Goal: Task Accomplishment & Management: Complete application form

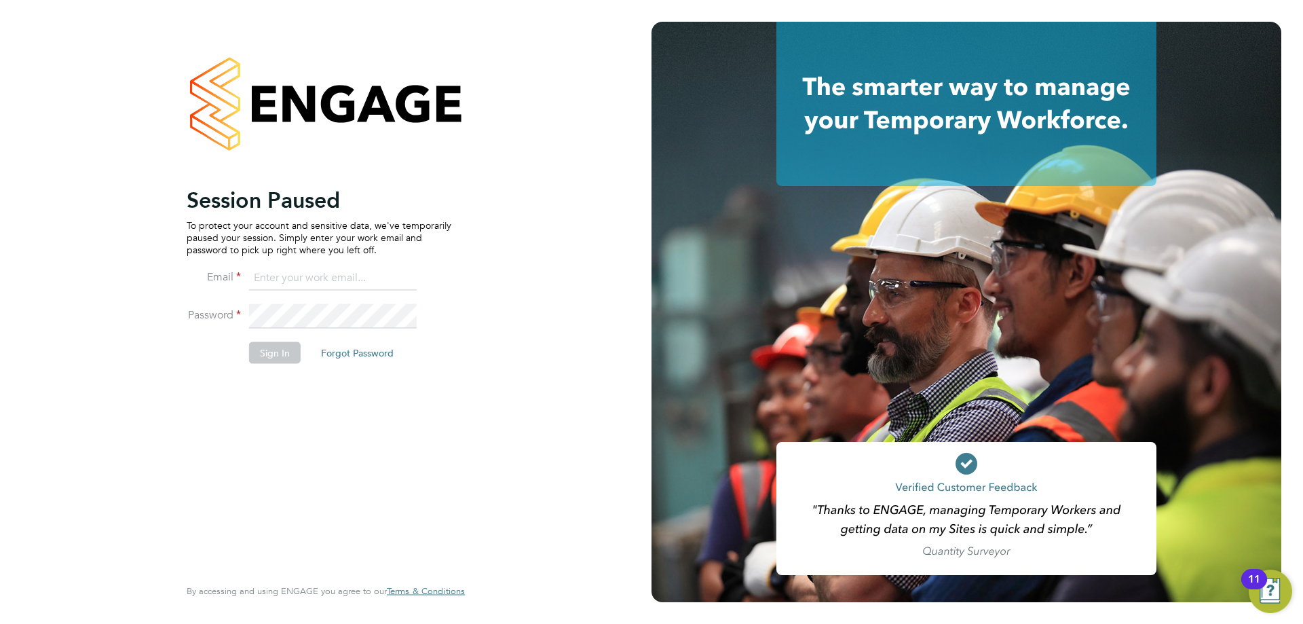
click at [320, 272] on input at bounding box center [333, 278] width 168 height 24
type input "[EMAIL_ADDRESS][DOMAIN_NAME]"
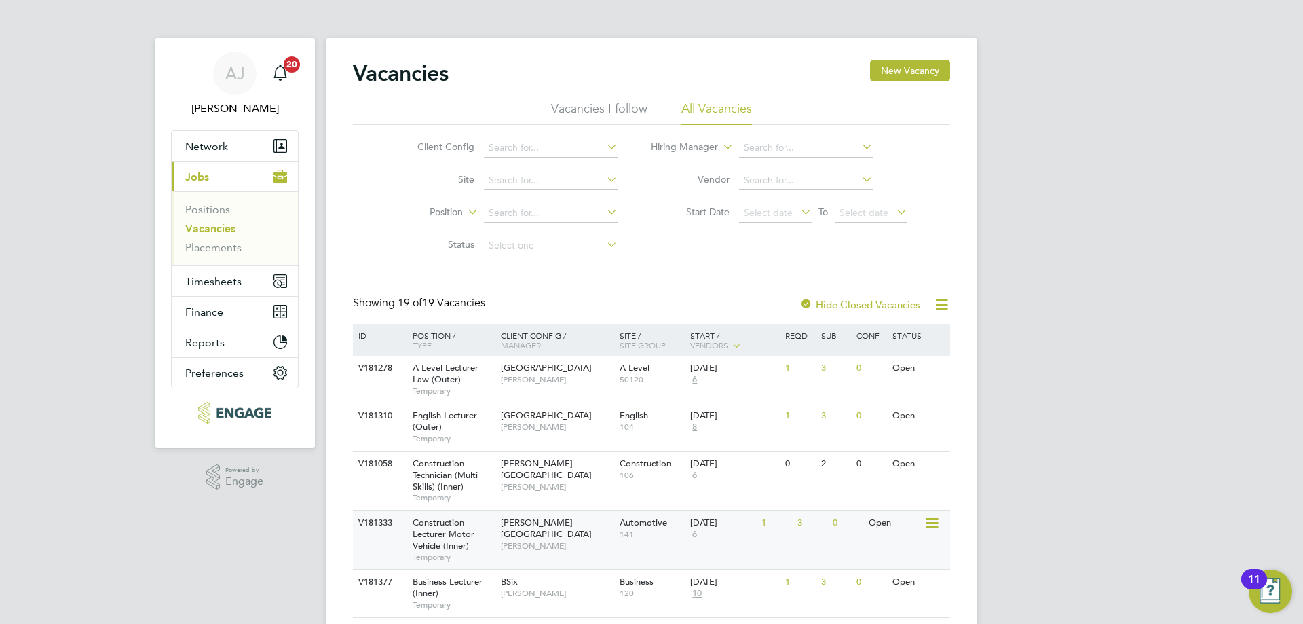
click at [463, 524] on span "Construction Lecturer Motor Vehicle (Inner)" at bounding box center [444, 533] width 62 height 35
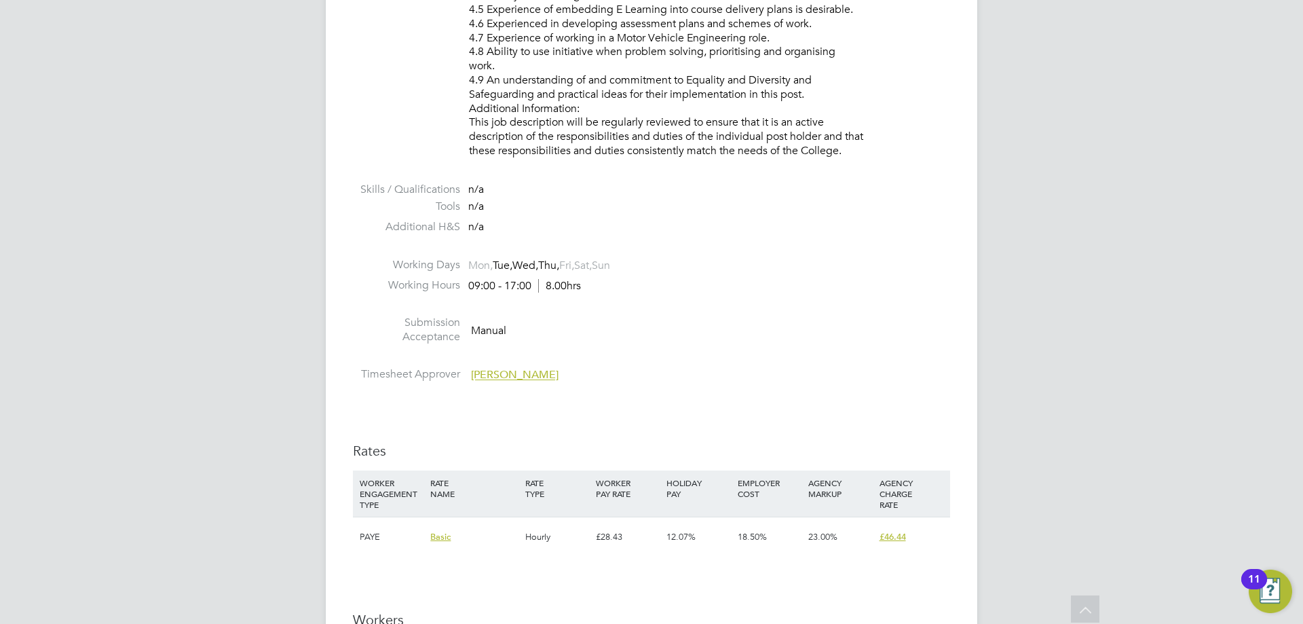
scroll to position [2239, 0]
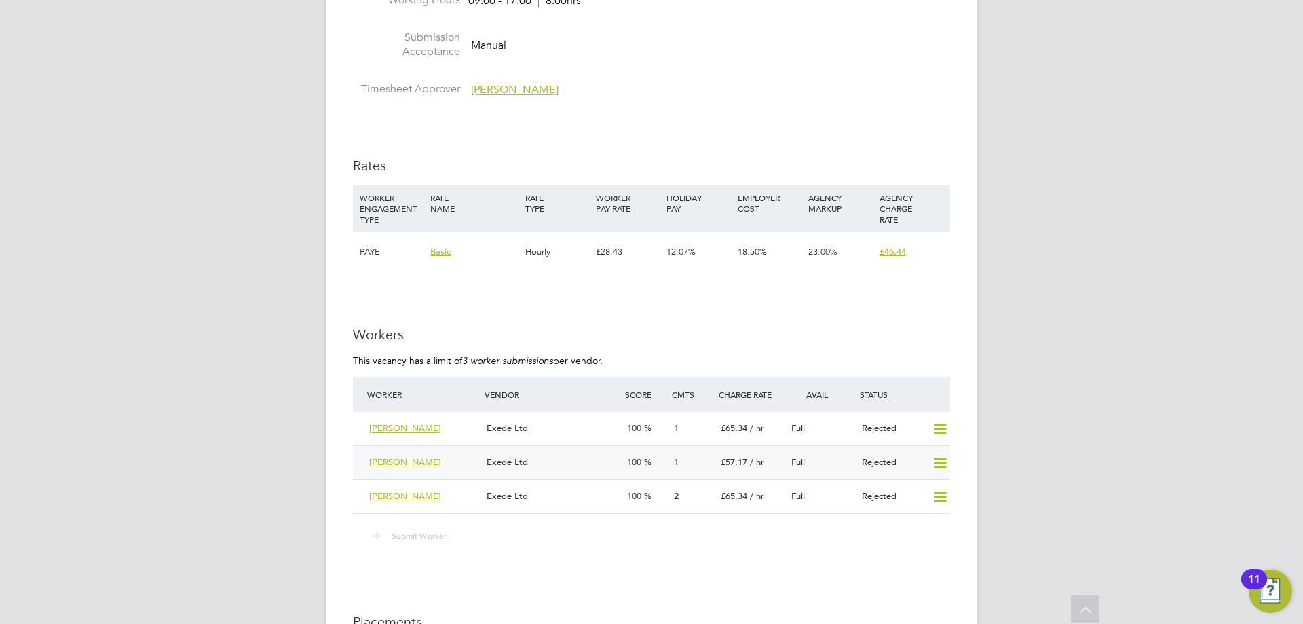
click at [940, 463] on icon at bounding box center [940, 462] width 17 height 11
click at [778, 546] on li "Submit Worker" at bounding box center [651, 542] width 597 height 31
click at [437, 537] on span "Submit Worker" at bounding box center [418, 535] width 55 height 11
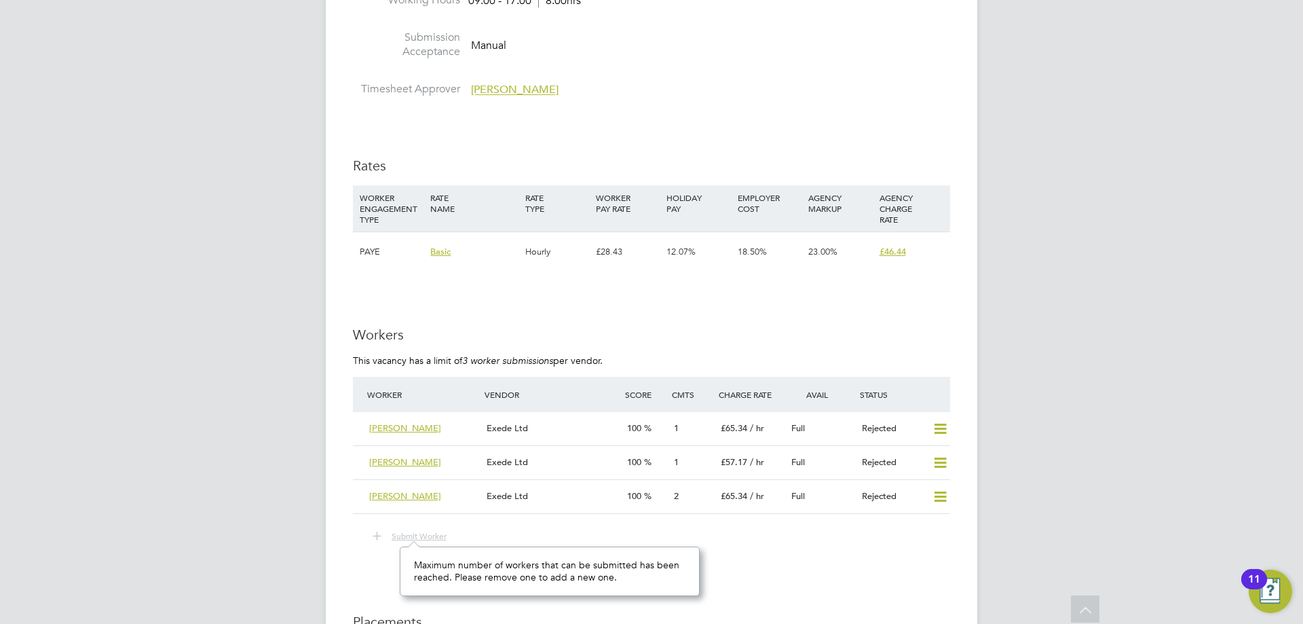
scroll to position [49, 299]
click at [938, 459] on icon at bounding box center [940, 462] width 17 height 11
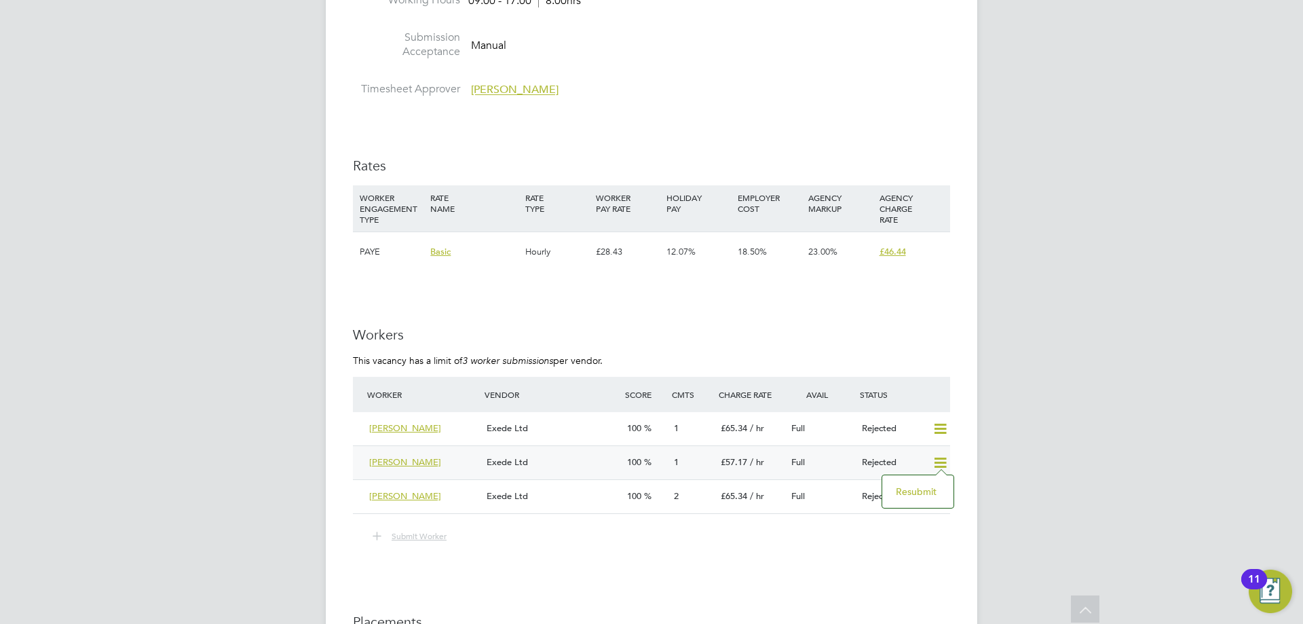
click at [822, 458] on div "Full" at bounding box center [821, 462] width 71 height 22
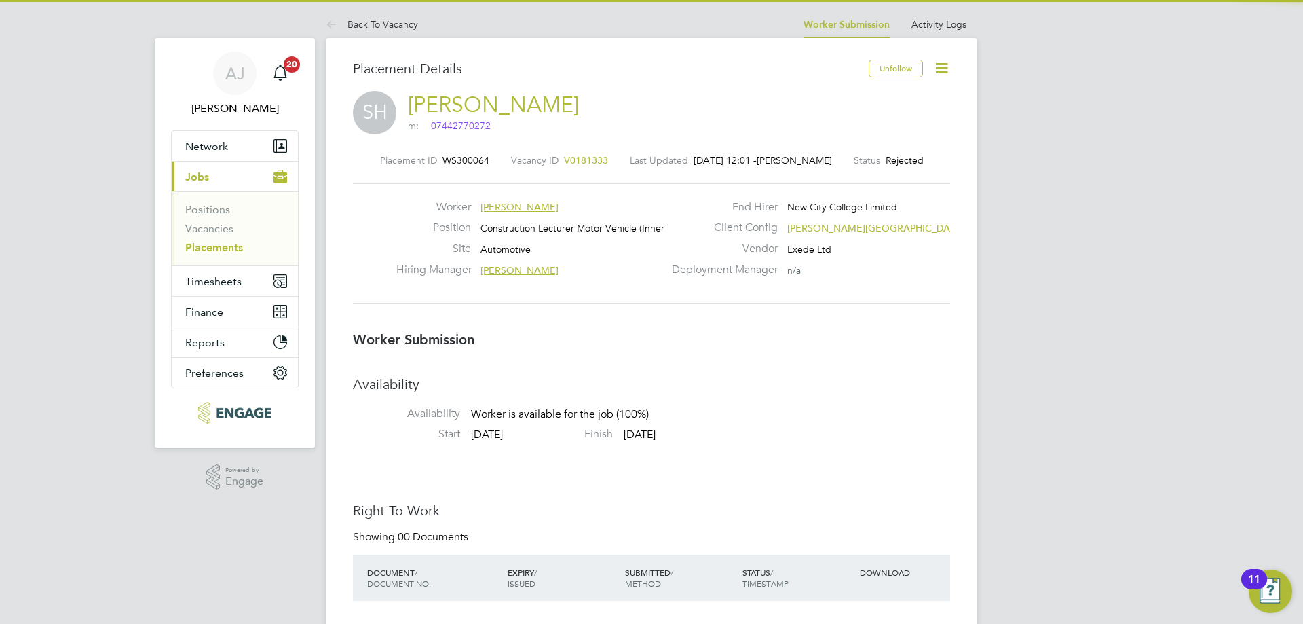
click at [940, 64] on icon at bounding box center [941, 68] width 17 height 17
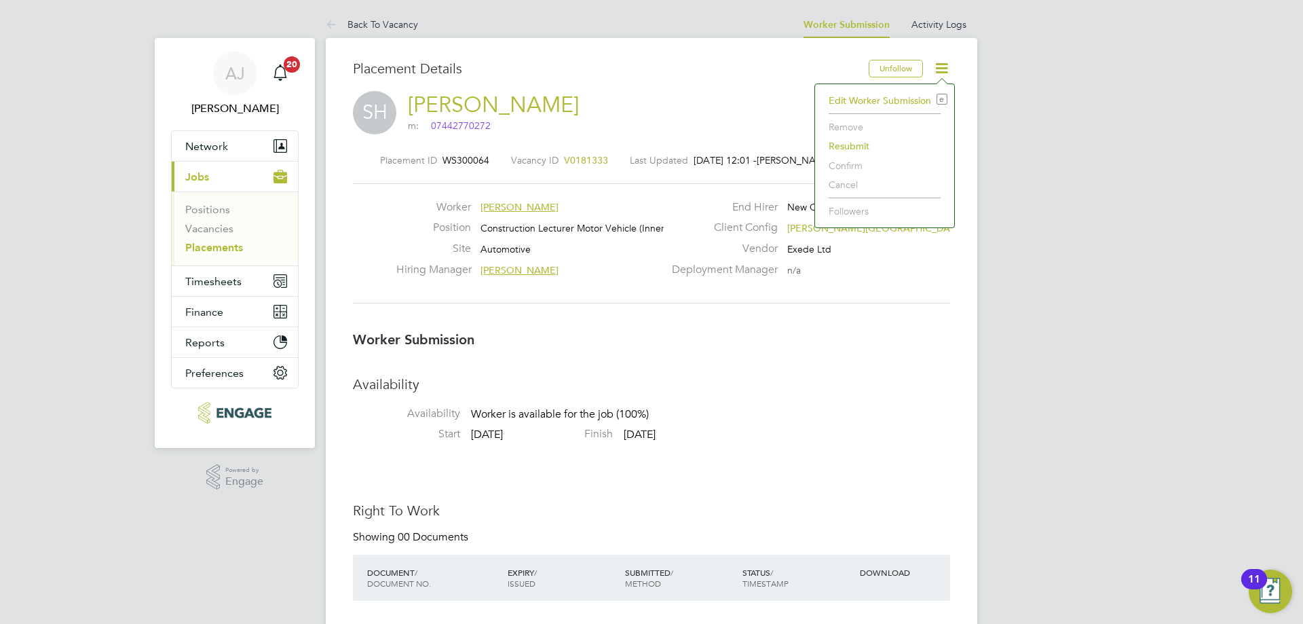
click at [849, 126] on li "Remove" at bounding box center [885, 126] width 126 height 19
click at [942, 68] on icon at bounding box center [941, 68] width 17 height 17
click at [864, 144] on li "Resubmit" at bounding box center [885, 145] width 126 height 19
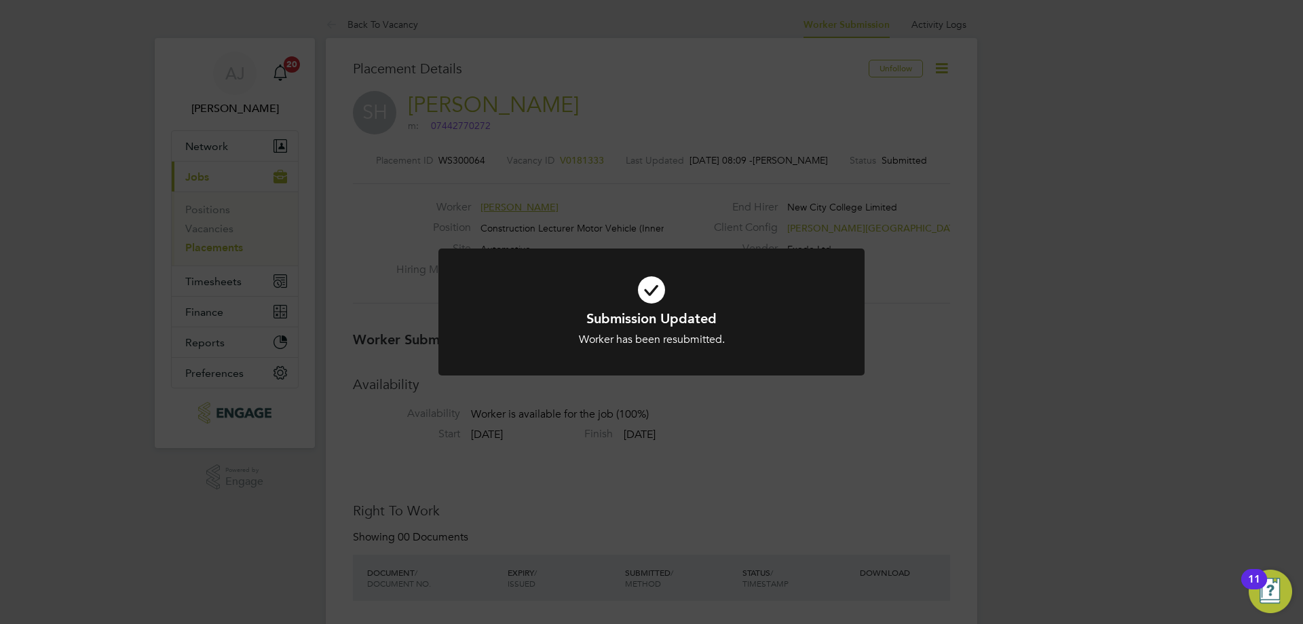
click at [647, 285] on icon at bounding box center [651, 289] width 353 height 53
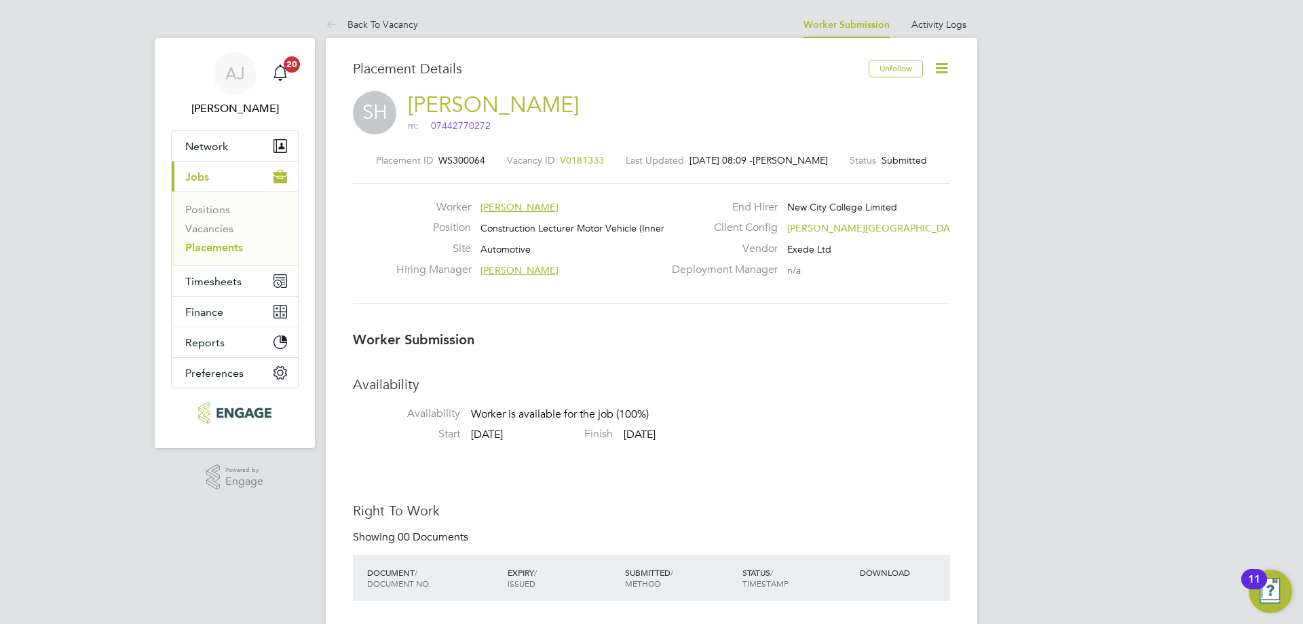
click at [942, 66] on icon at bounding box center [941, 68] width 17 height 17
click at [848, 126] on li "Remove" at bounding box center [885, 126] width 126 height 19
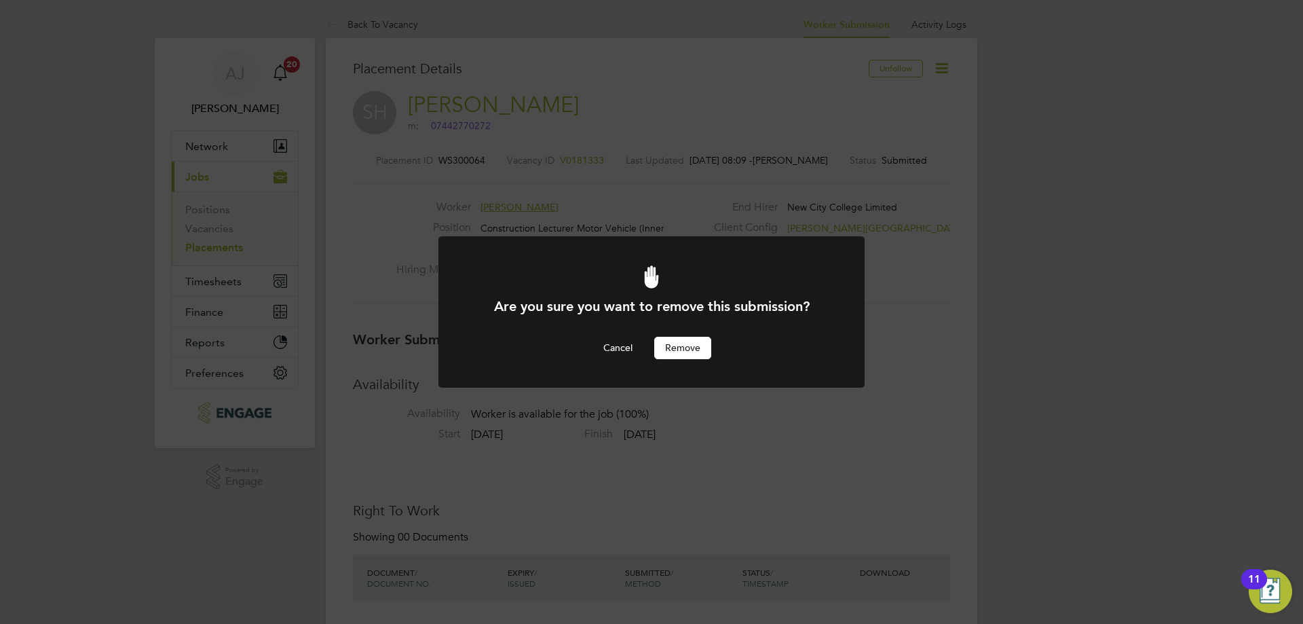
click at [684, 345] on button "Remove" at bounding box center [682, 348] width 57 height 22
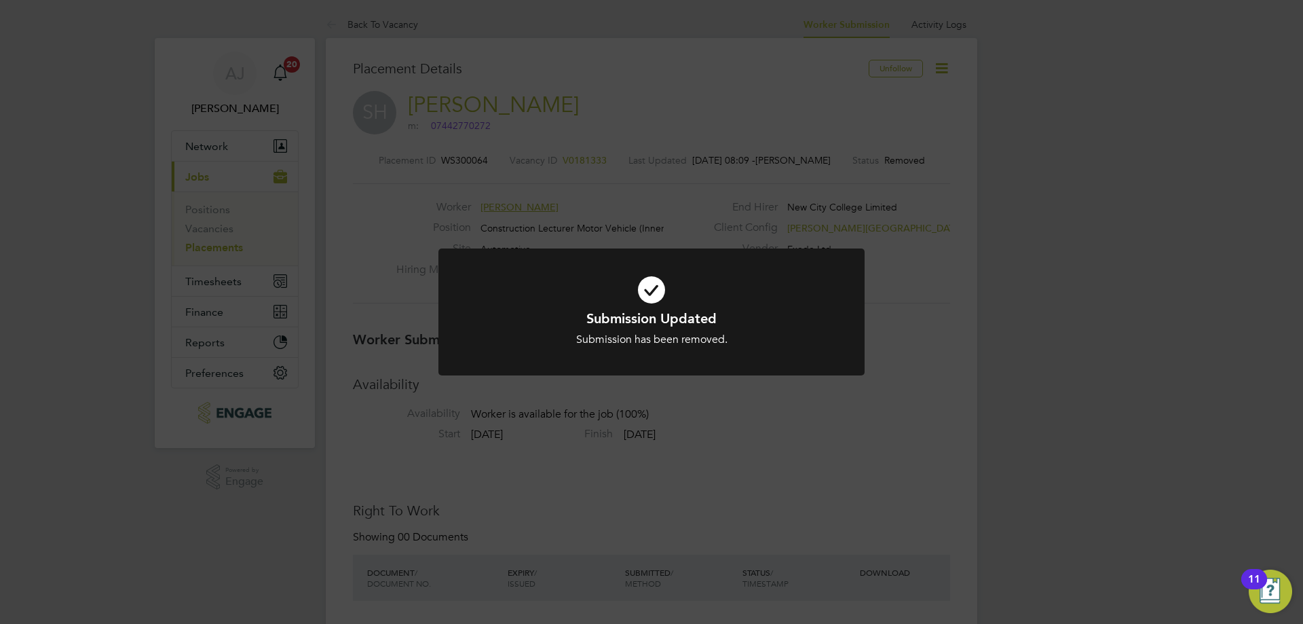
click at [658, 288] on icon at bounding box center [651, 289] width 353 height 53
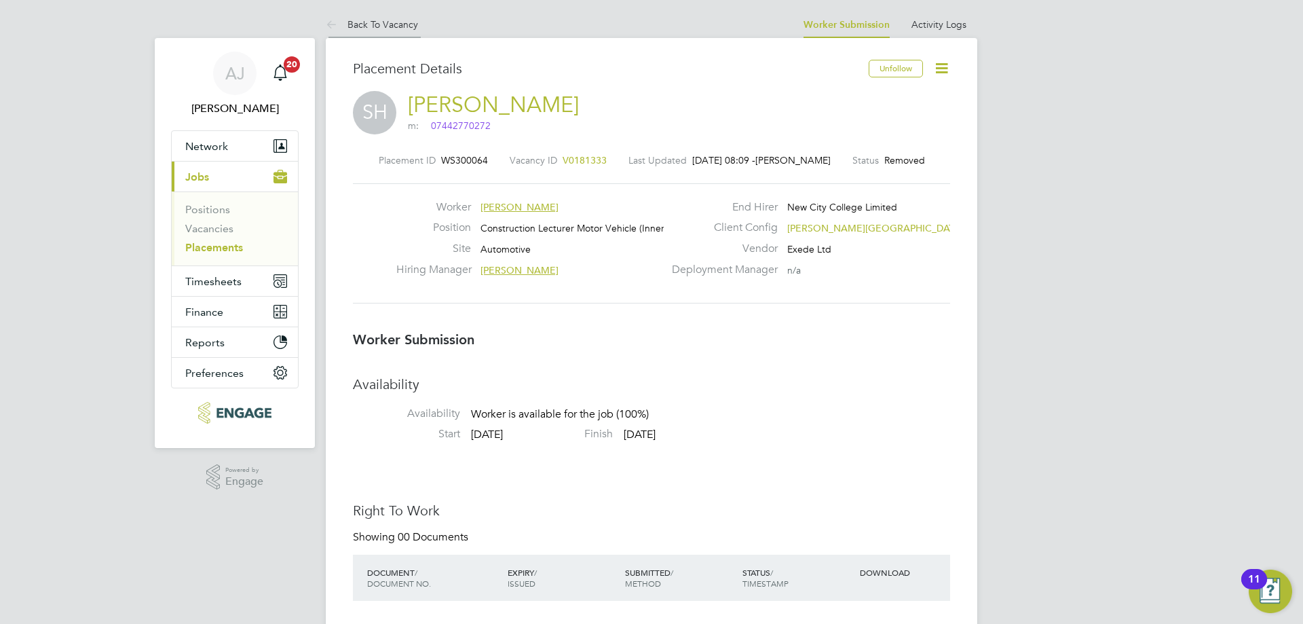
click at [399, 27] on link "Back To Vacancy" at bounding box center [372, 24] width 92 height 12
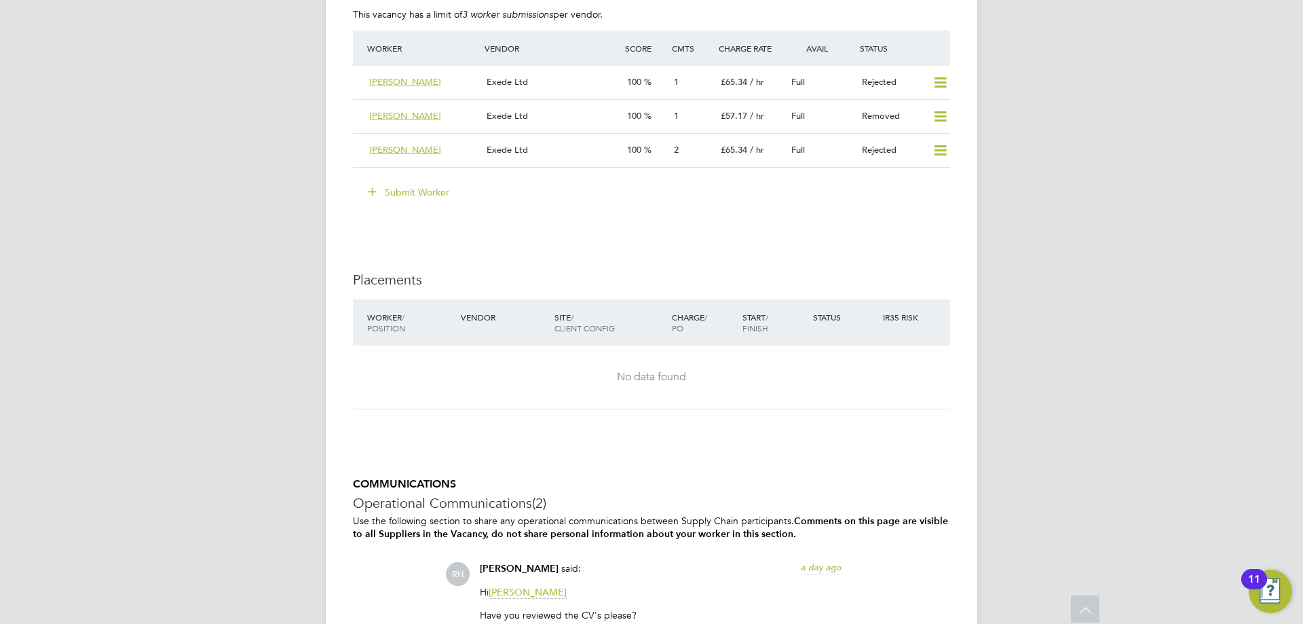
scroll to position [2591, 0]
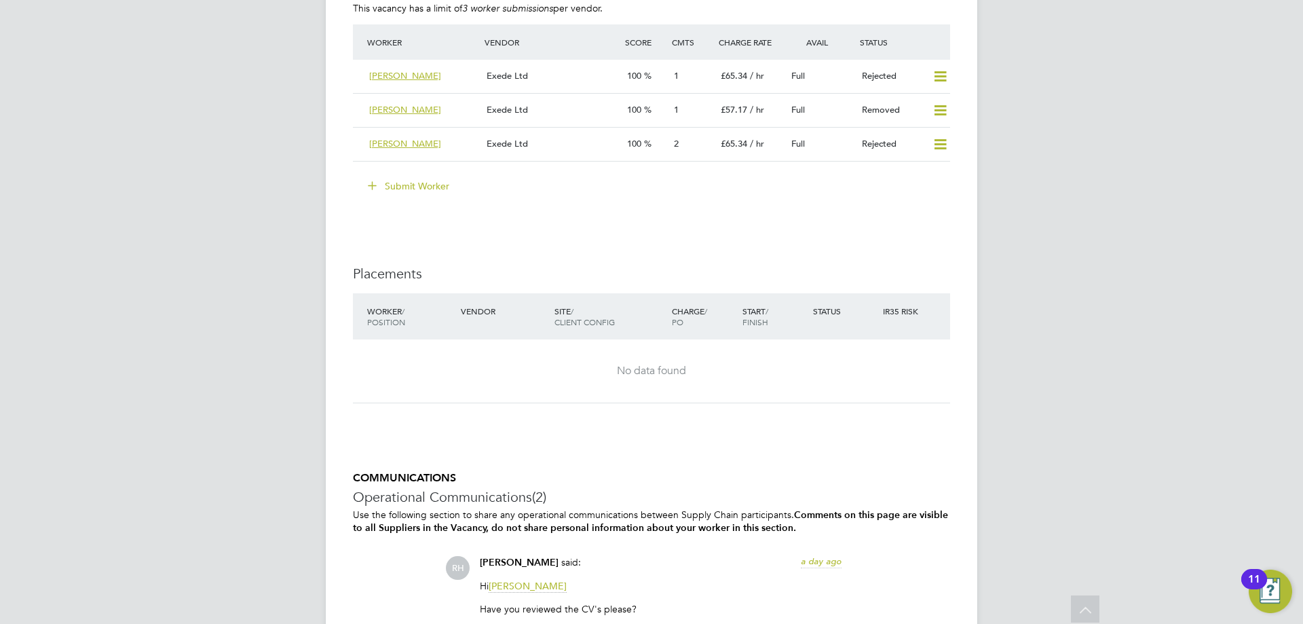
click at [409, 183] on button "Submit Worker" at bounding box center [409, 186] width 102 height 22
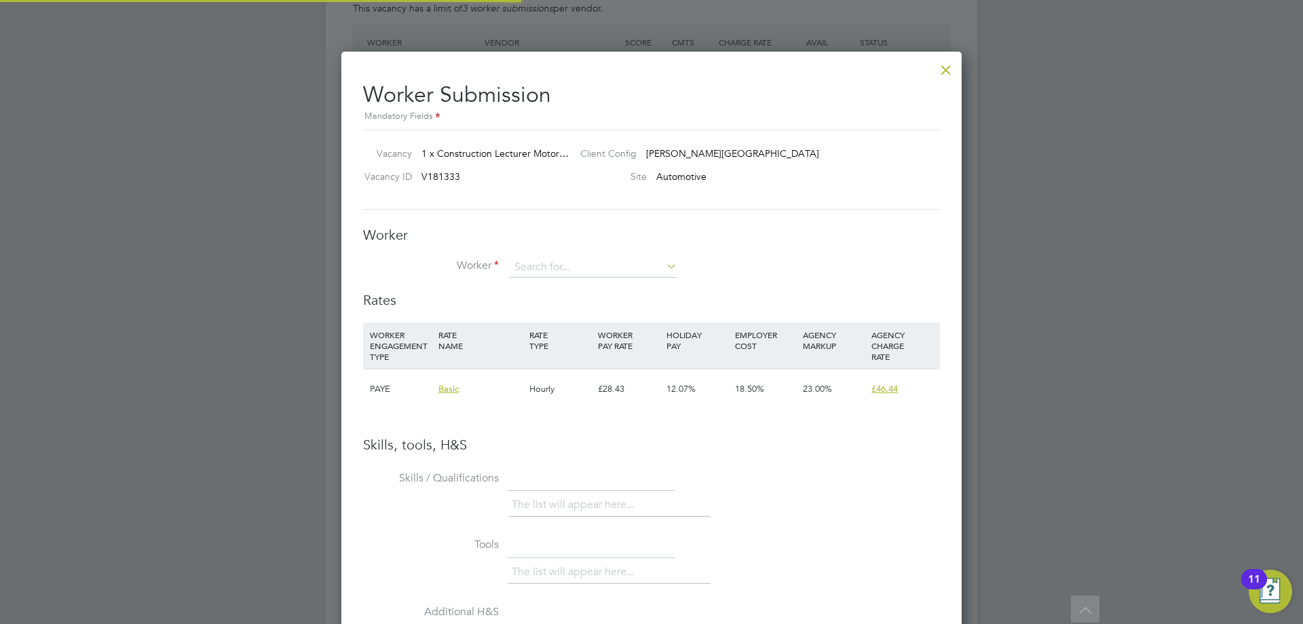
scroll to position [20, 353]
click at [556, 266] on input at bounding box center [594, 267] width 168 height 20
type input "X"
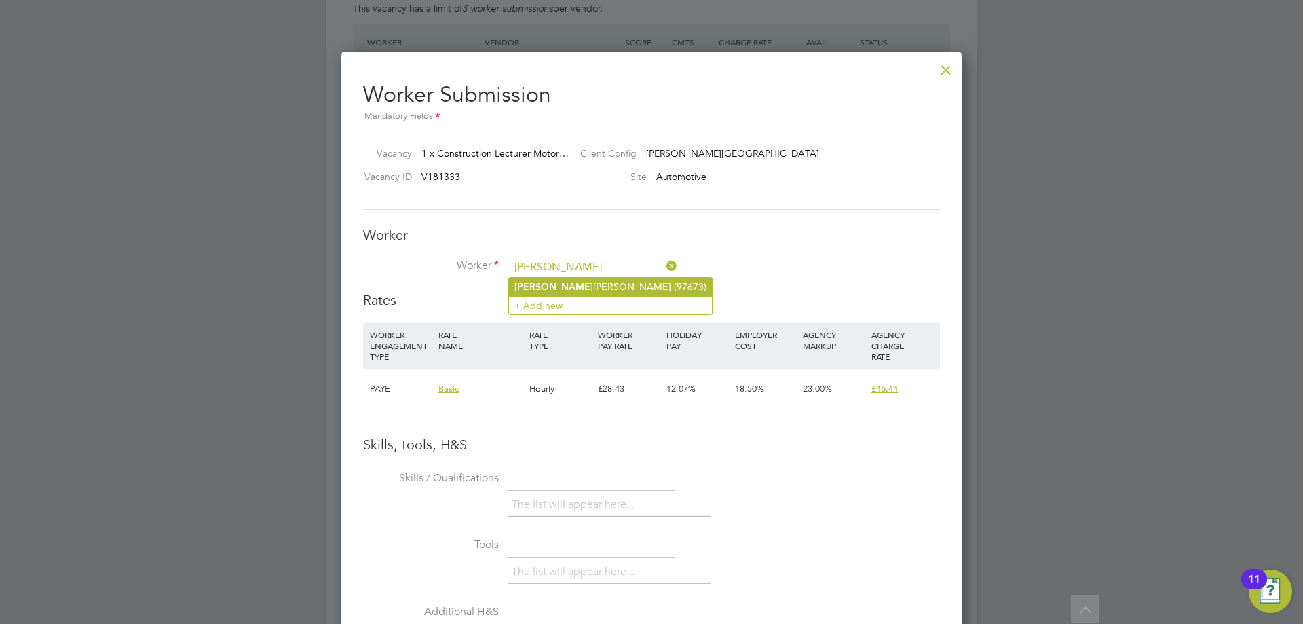
click at [566, 288] on li "Clinton Poley (97673)" at bounding box center [610, 287] width 203 height 18
type input "Clinton Poley (97673)"
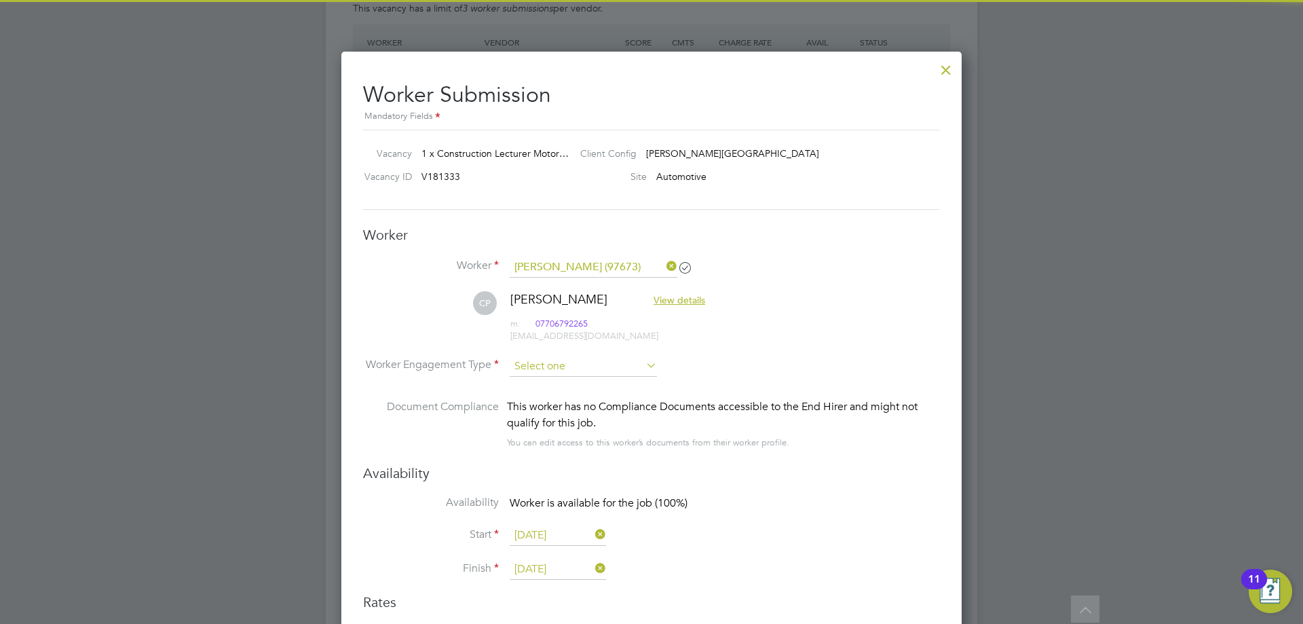
click at [573, 358] on input at bounding box center [583, 366] width 147 height 20
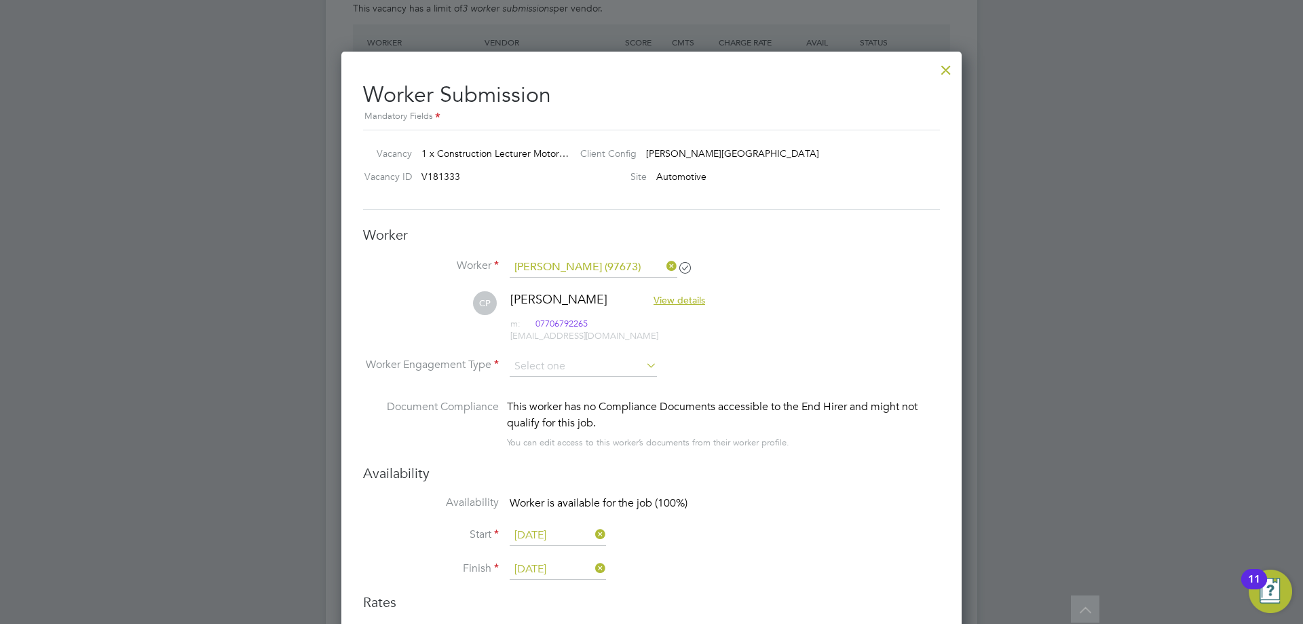
click at [564, 385] on li "Contract" at bounding box center [583, 385] width 149 height 18
type input "Contract"
drag, startPoint x: 565, startPoint y: 365, endPoint x: 566, endPoint y: 372, distance: 6.9
click at [566, 366] on input "Contract" at bounding box center [583, 366] width 147 height 20
click at [560, 398] on li "PAYE" at bounding box center [583, 403] width 149 height 18
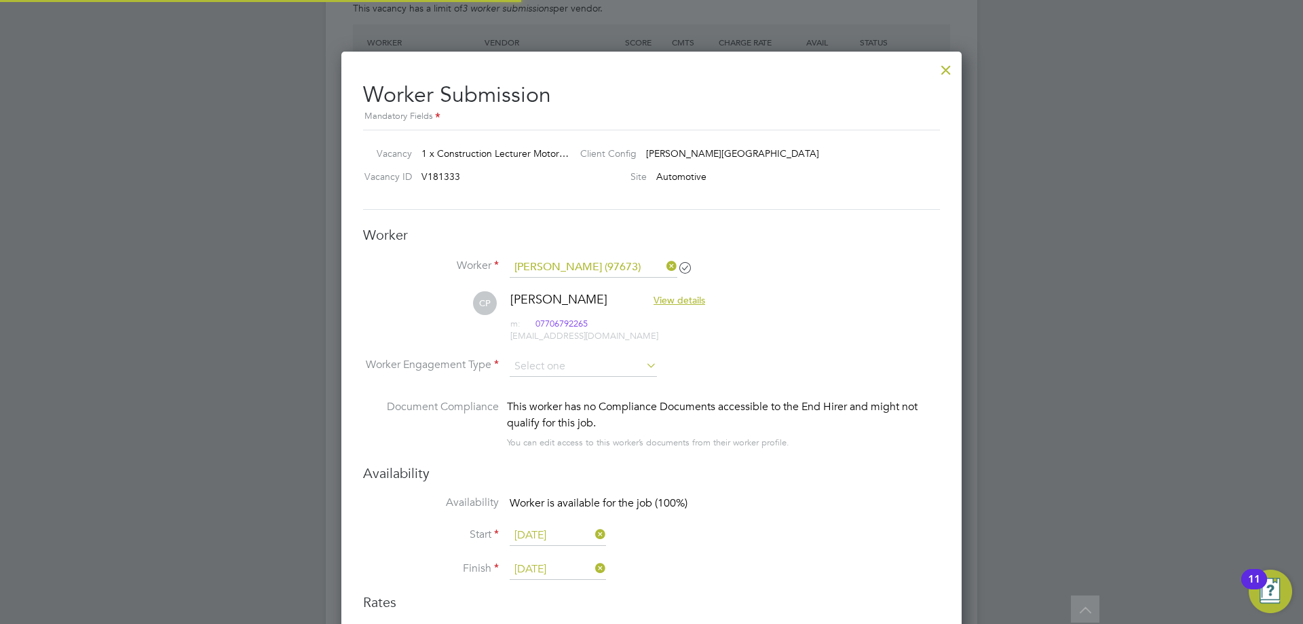
type input "PAYE"
click at [721, 364] on li "Worker Engagement Type PAYE" at bounding box center [651, 377] width 577 height 42
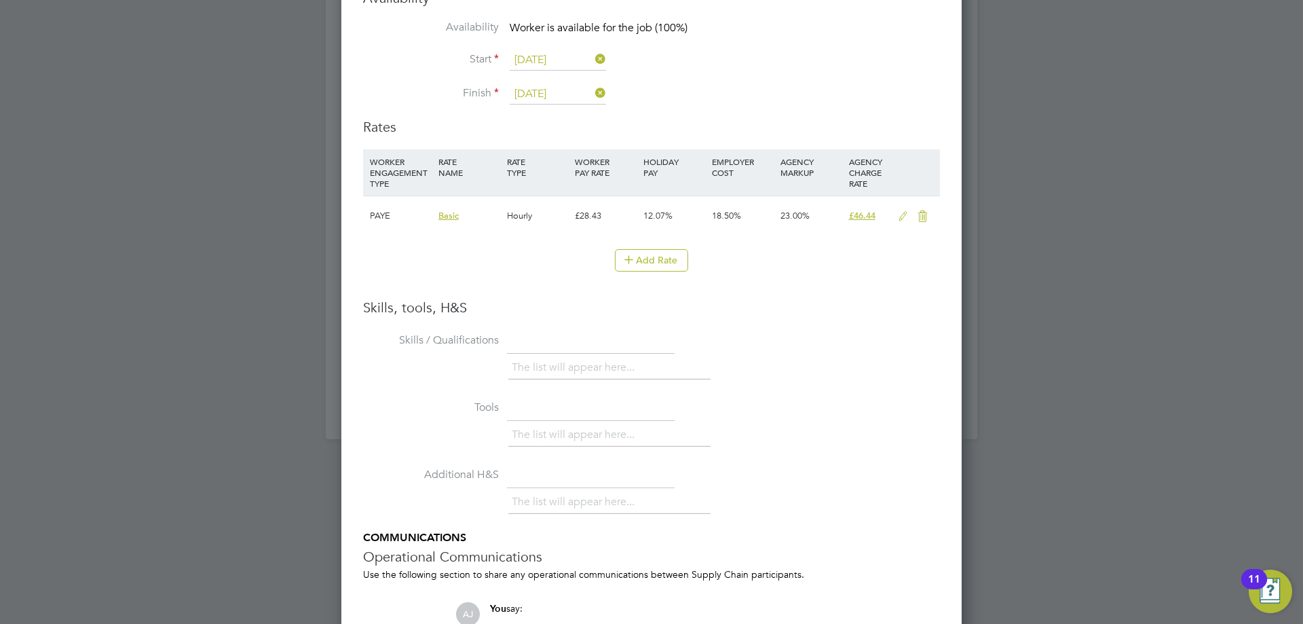
click at [903, 212] on icon at bounding box center [902, 216] width 17 height 11
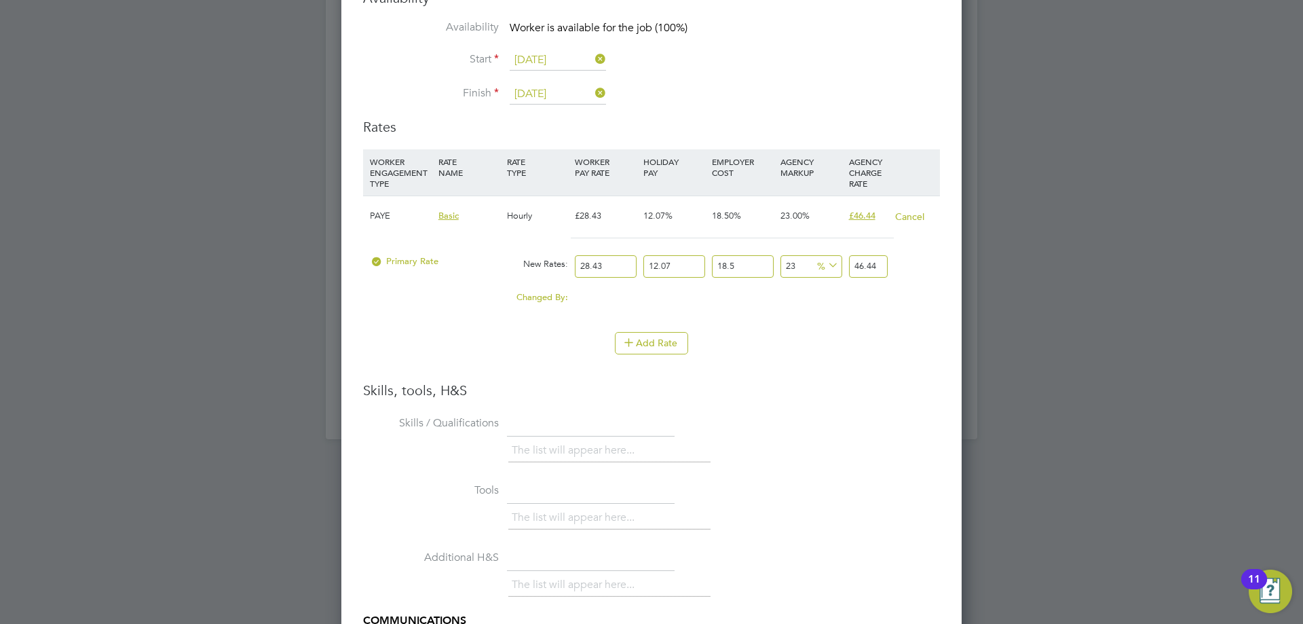
drag, startPoint x: 615, startPoint y: 266, endPoint x: 566, endPoint y: 259, distance: 50.0
click at [566, 260] on div "Primary Rate New Rates: 28.43 12.07 n/a 18.5 n/a 23 0 % 46.44" at bounding box center [651, 266] width 577 height 36
type input "4"
type input "6.53390514"
type input "40"
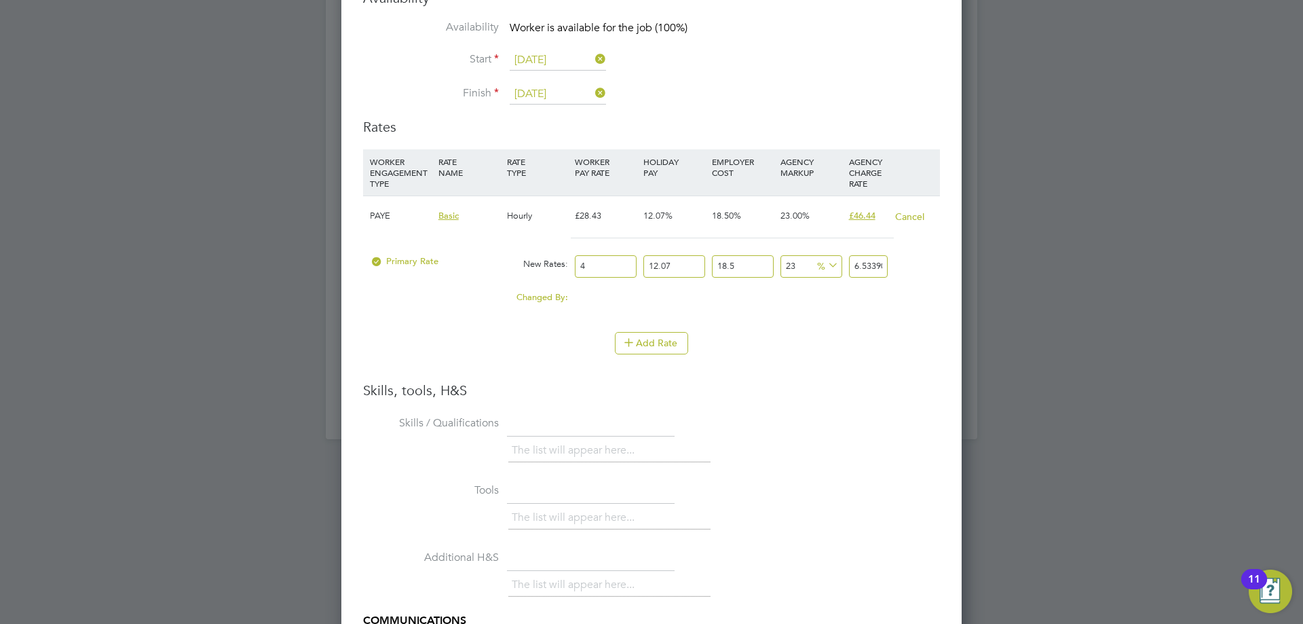
type input "65.3390514"
type input "40"
click at [798, 363] on li "Add Rate" at bounding box center [651, 349] width 577 height 35
click at [615, 269] on input "40" at bounding box center [606, 266] width 62 height 22
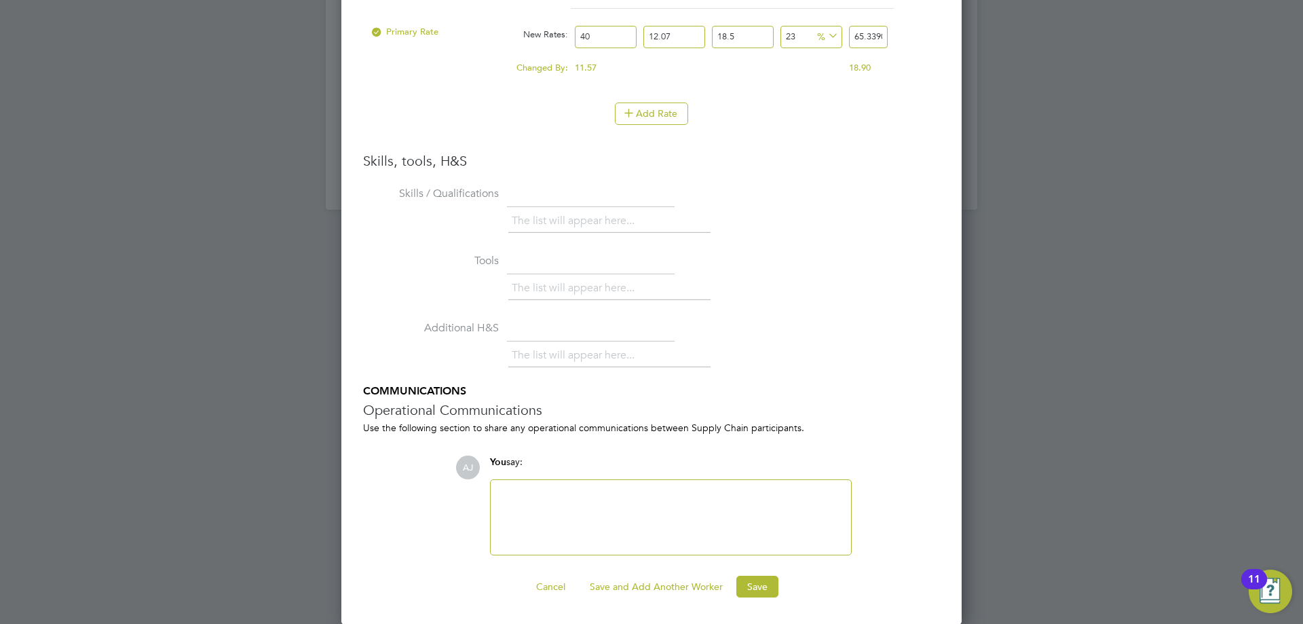
click at [585, 489] on div at bounding box center [671, 517] width 344 height 58
paste div
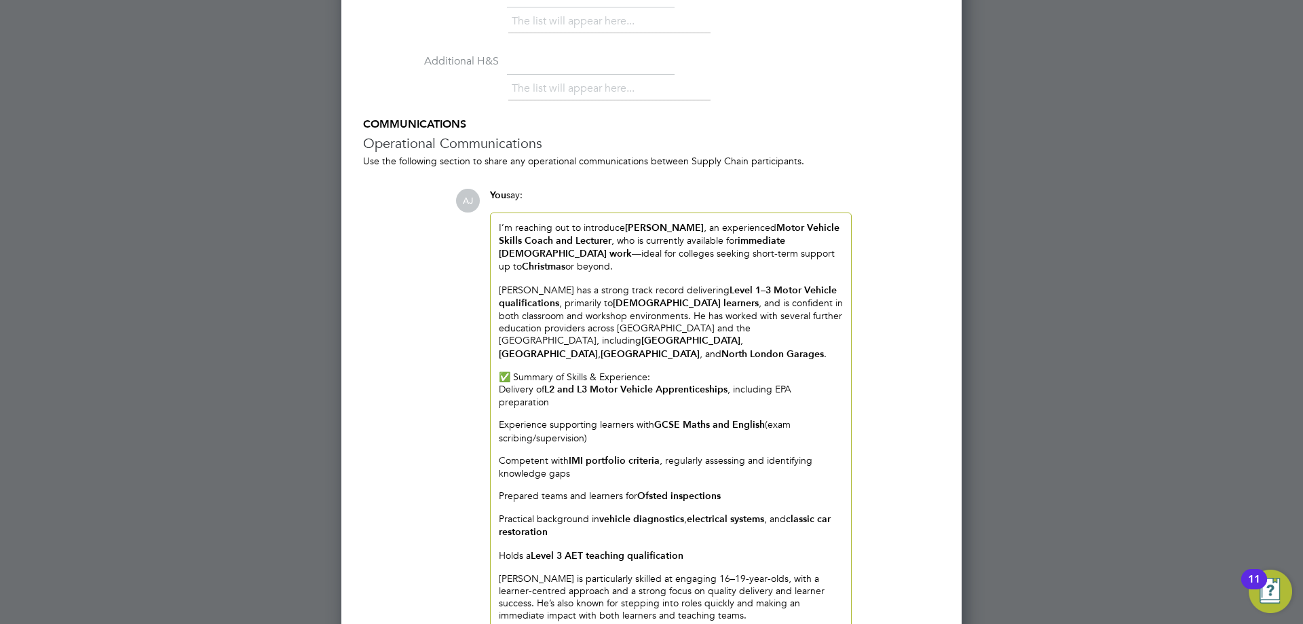
scroll to position [3524, 0]
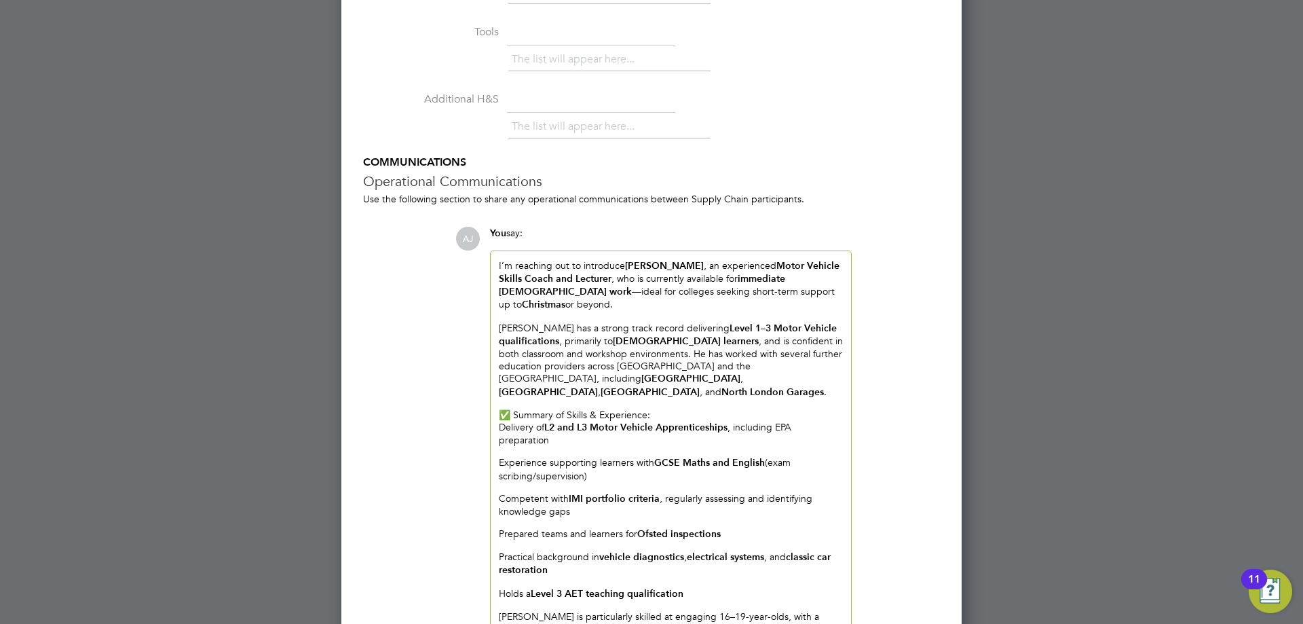
click at [499, 259] on p "I’m reaching out to introduce Clinton Poley , an experienced Motor Vehicle Skil…" at bounding box center [671, 285] width 344 height 52
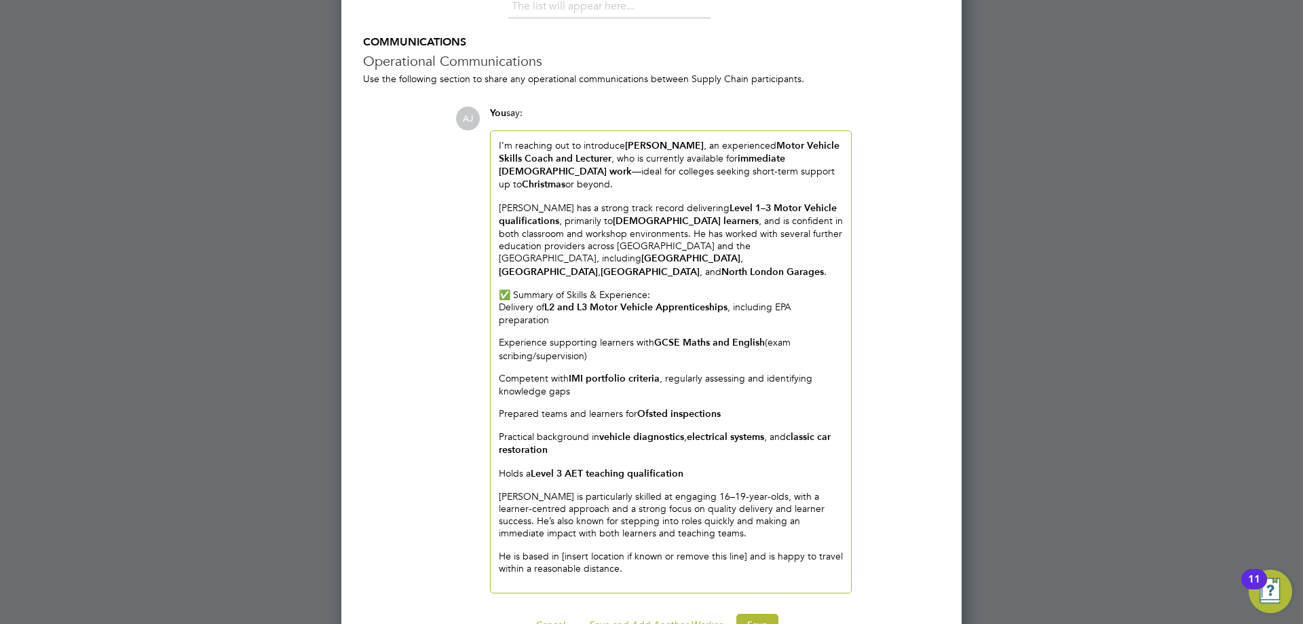
scroll to position [3660, 0]
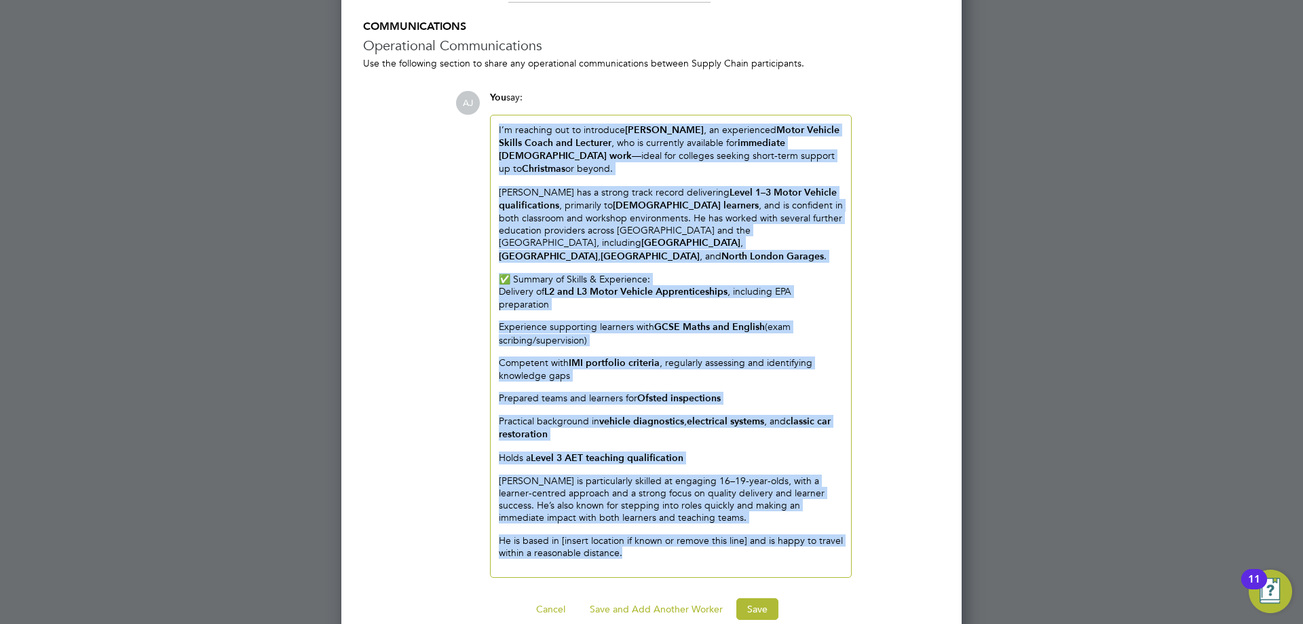
drag, startPoint x: 629, startPoint y: 531, endPoint x: 486, endPoint y: 110, distance: 444.1
click at [486, 110] on div "You say: I’m reaching out to introduce Clinton Poley , an experienced Motor Veh…" at bounding box center [670, 334] width 375 height 486
copy div "I’m reaching out to introduce Clinton Poley , an experienced Motor Vehicle Skil…"
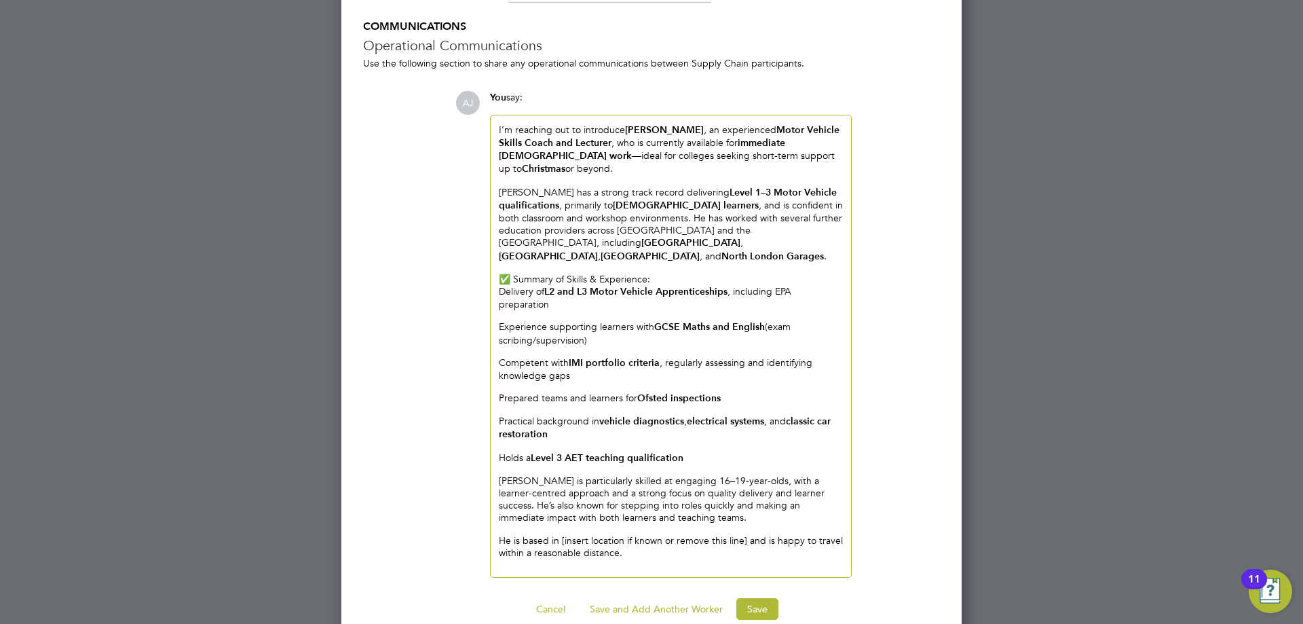
scroll to position [3295, 0]
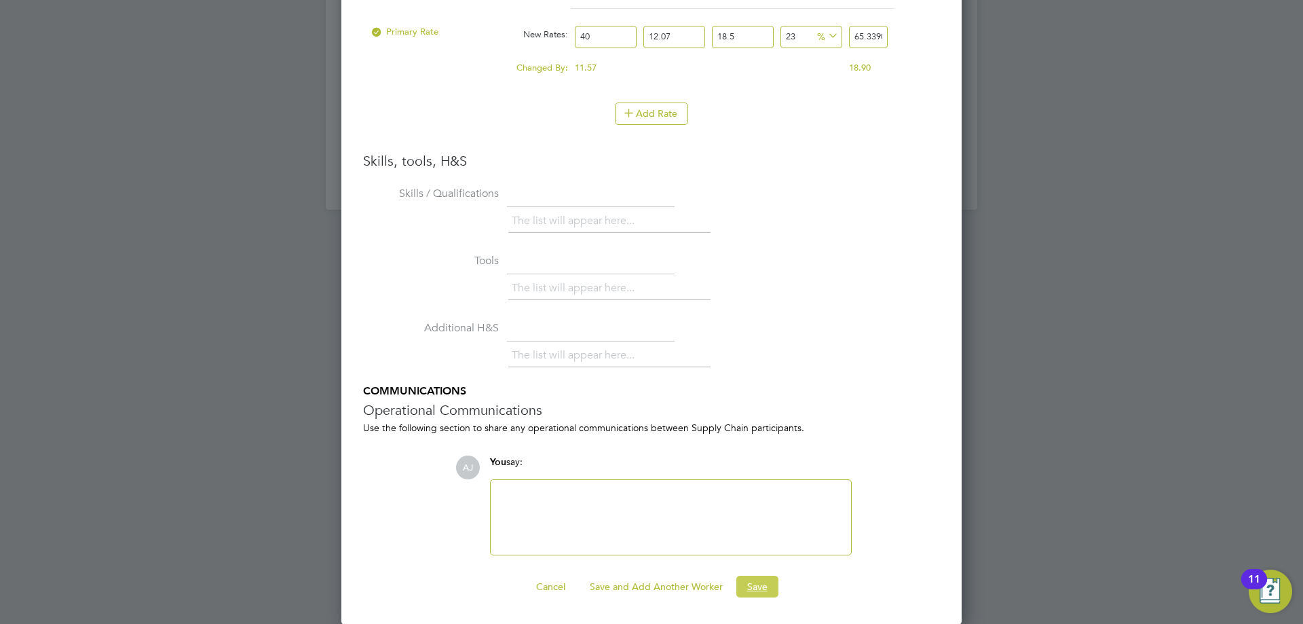
click at [761, 581] on button "Save" at bounding box center [757, 586] width 42 height 22
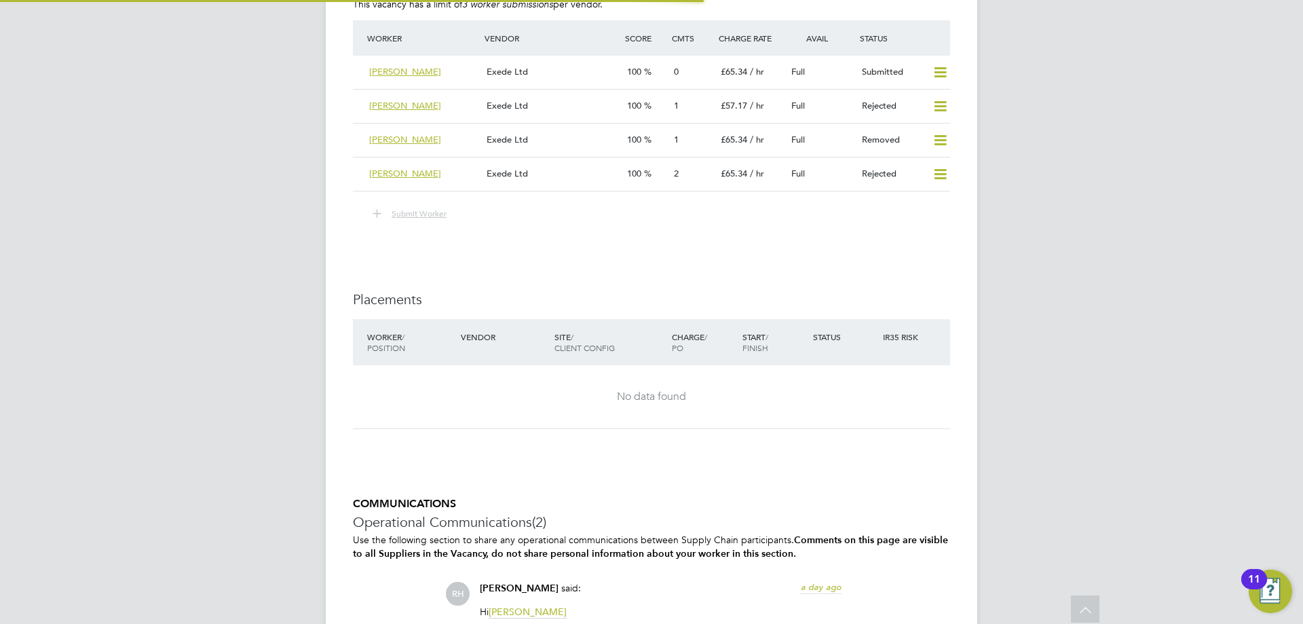
scroll to position [2591, 0]
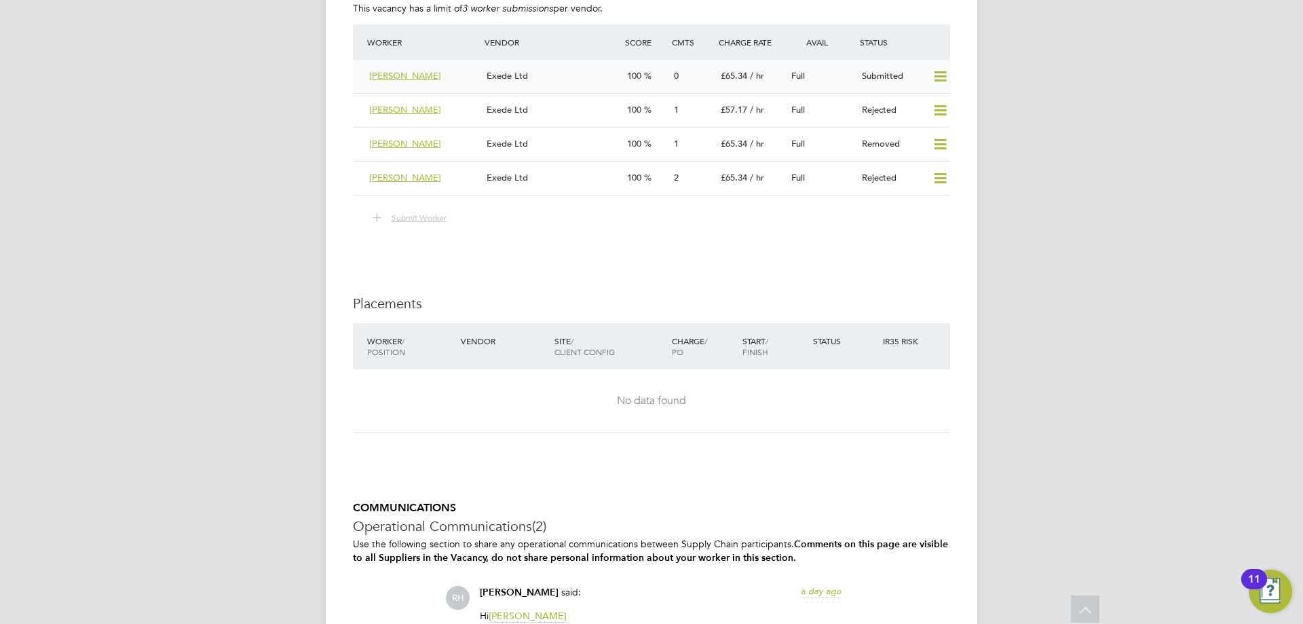
click at [577, 75] on div "Exede Ltd" at bounding box center [551, 76] width 140 height 22
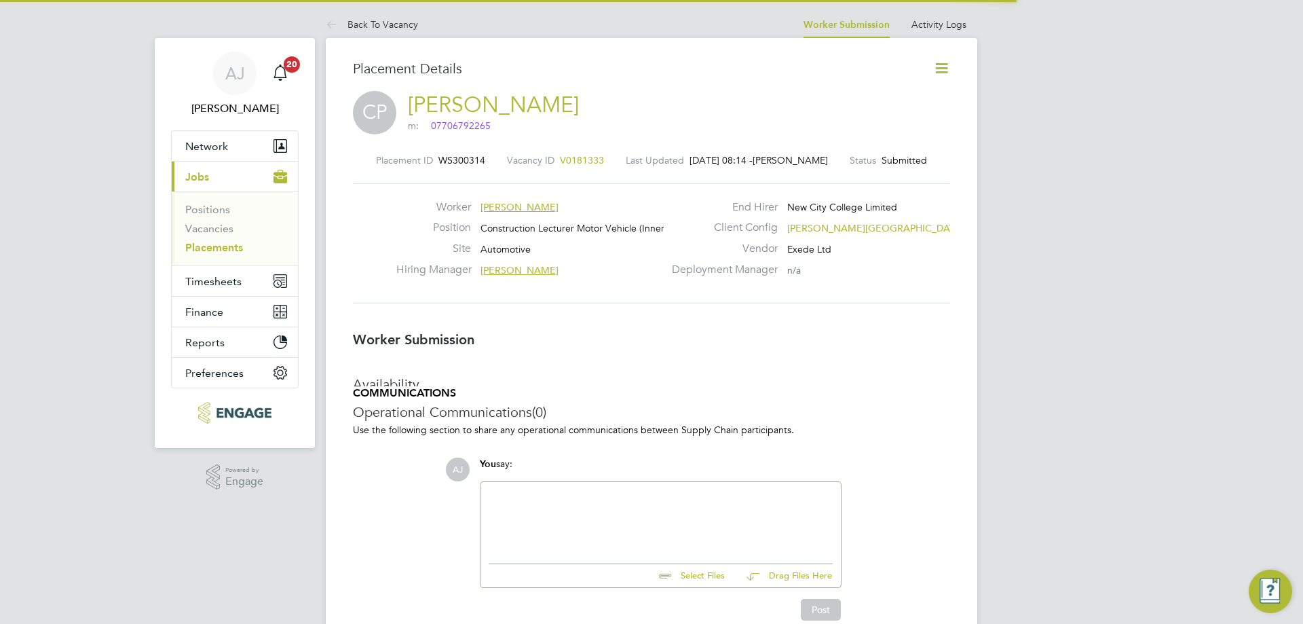
scroll to position [22, 268]
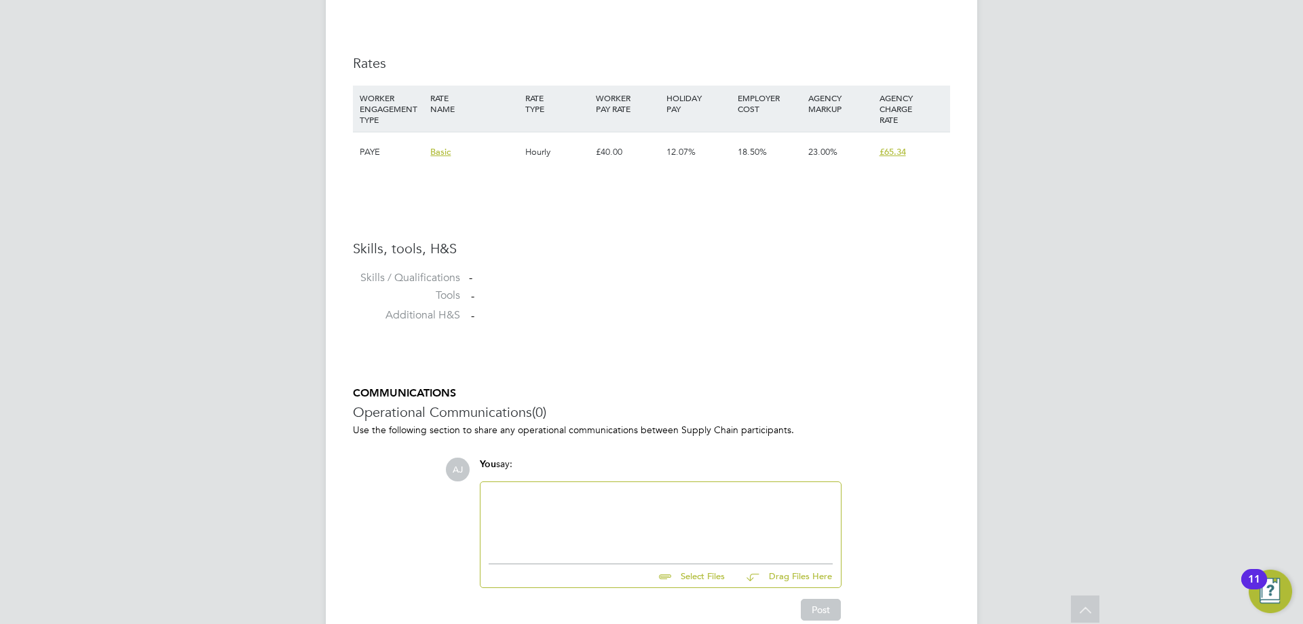
click at [697, 576] on input "file" at bounding box center [731, 573] width 204 height 19
type input "C:\fakepath\97673AJ (6).pdf"
click at [624, 505] on div at bounding box center [661, 519] width 344 height 58
paste div
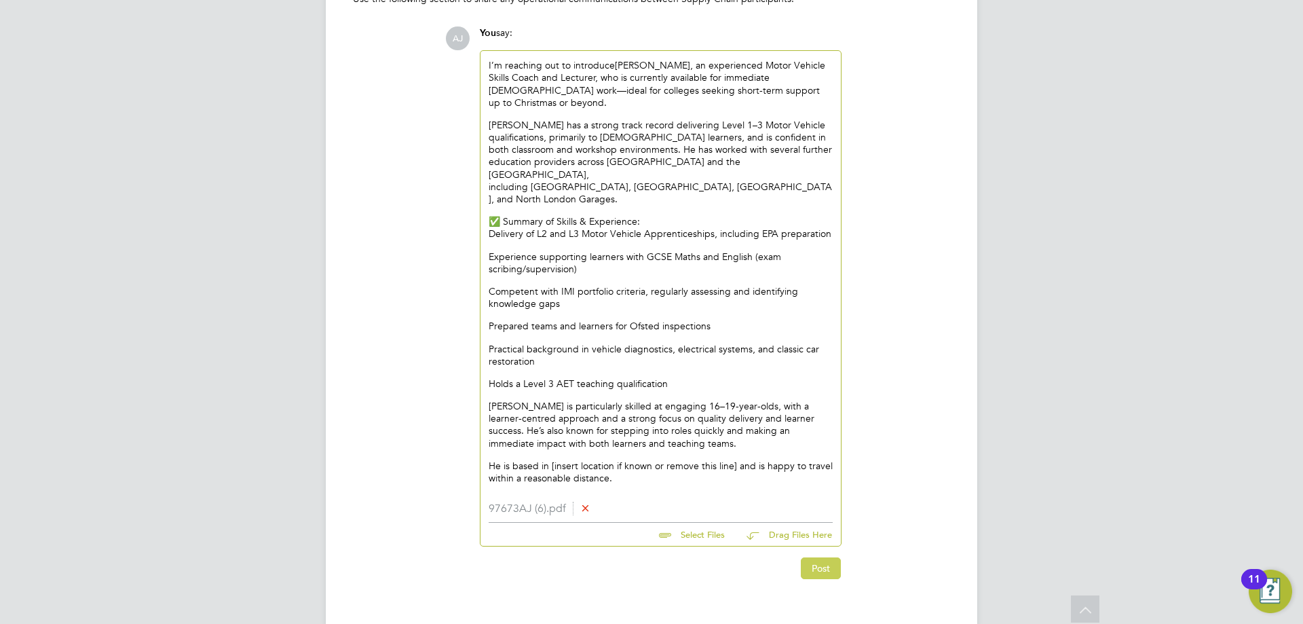
click at [823, 557] on button "Post" at bounding box center [821, 568] width 40 height 22
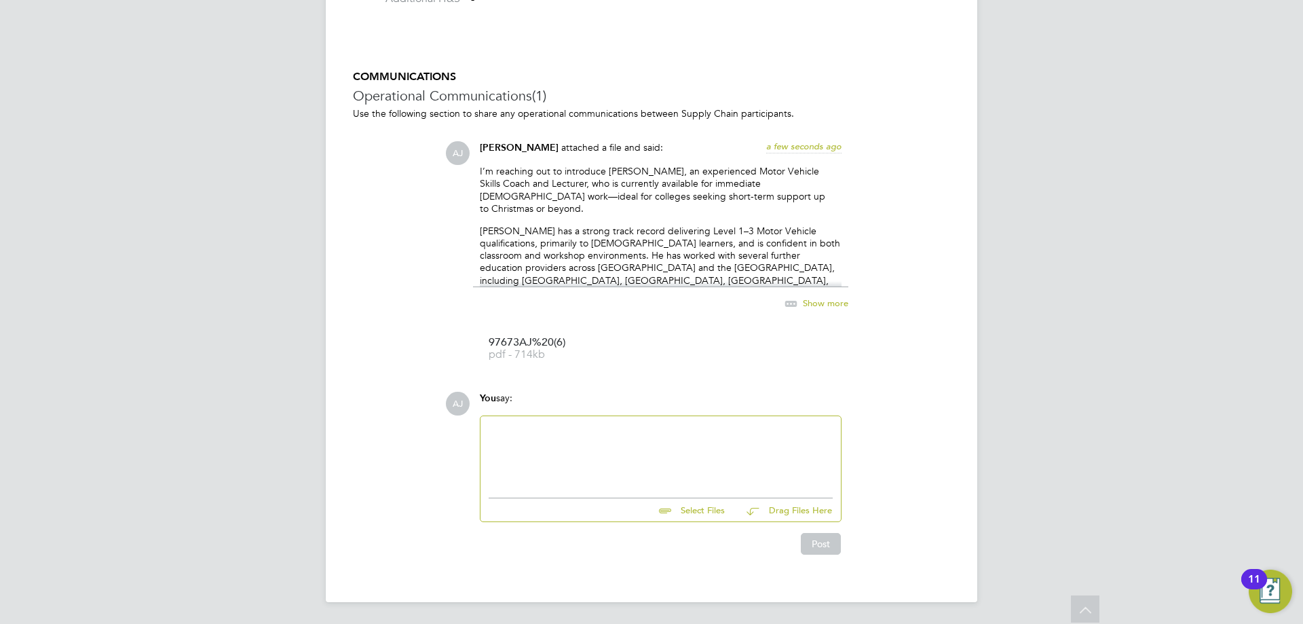
click at [535, 451] on div at bounding box center [661, 453] width 344 height 58
click at [828, 541] on button "Post" at bounding box center [821, 544] width 40 height 22
